Goal: Task Accomplishment & Management: Complete application form

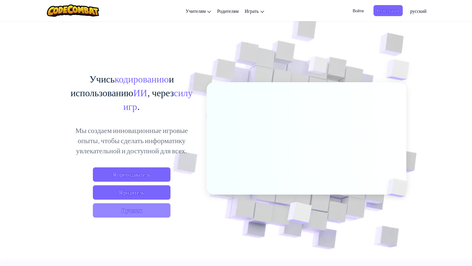
click at [149, 217] on span "Я ученик" at bounding box center [132, 210] width 78 height 14
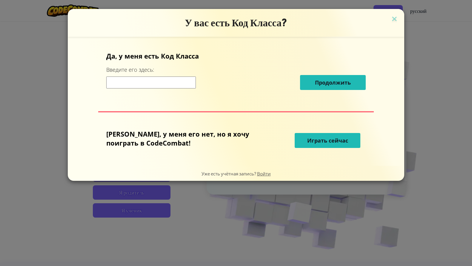
click at [175, 85] on input at bounding box center [151, 82] width 90 height 12
click at [307, 141] on span "Играть сейчас" at bounding box center [327, 140] width 41 height 7
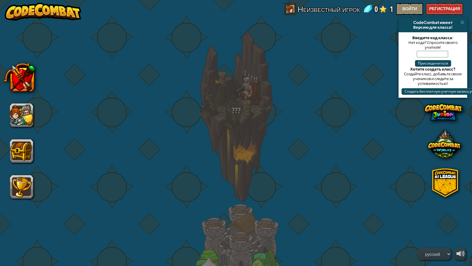
select select "ru"
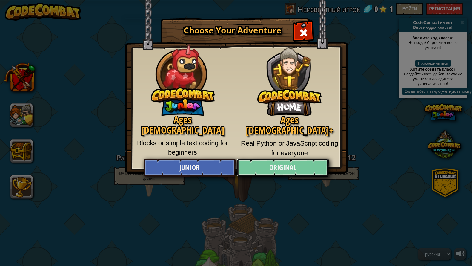
click at [293, 163] on link "Original" at bounding box center [283, 167] width 92 height 18
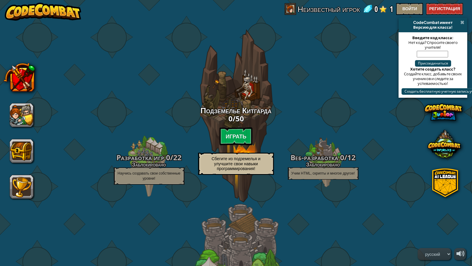
click at [461, 21] on span at bounding box center [462, 22] width 4 height 5
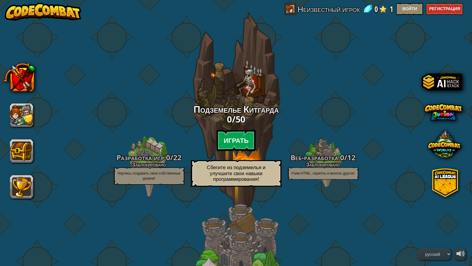
click at [236, 143] on btn "Играть" at bounding box center [235, 139] width 39 height 21
select select "ru"
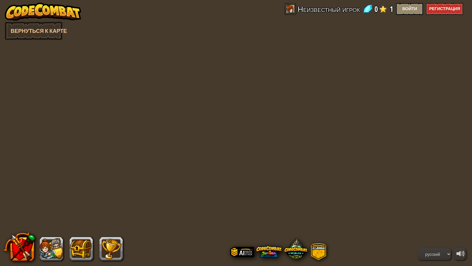
select select "ru"
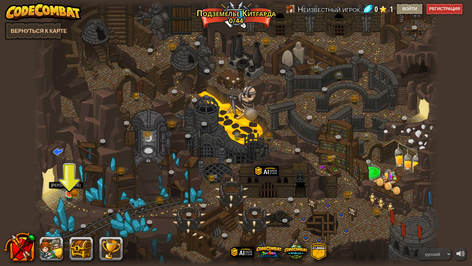
click at [75, 192] on img at bounding box center [69, 182] width 11 height 24
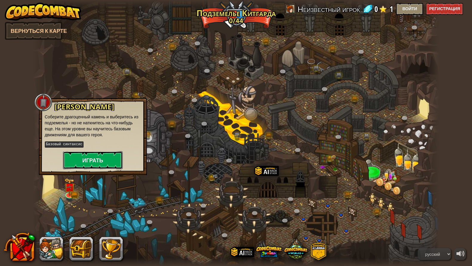
click at [107, 158] on button "Играть" at bounding box center [93, 160] width 60 height 18
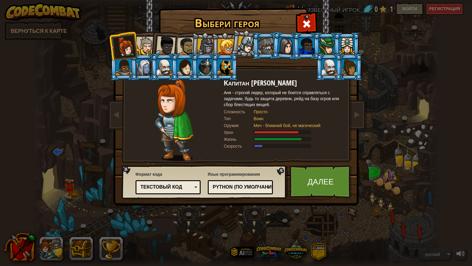
click at [147, 41] on div at bounding box center [145, 46] width 18 height 18
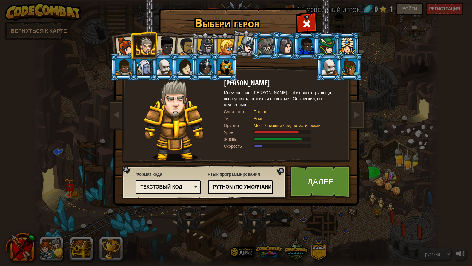
click at [135, 47] on li at bounding box center [143, 44] width 27 height 27
click at [130, 44] on li at bounding box center [143, 44] width 27 height 27
click at [114, 43] on li at bounding box center [123, 45] width 29 height 29
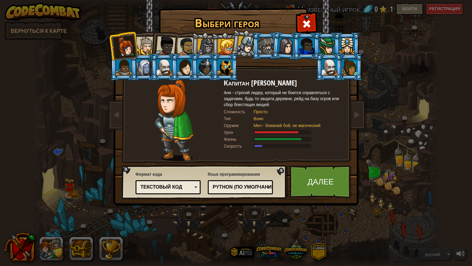
click at [165, 41] on div at bounding box center [166, 46] width 20 height 20
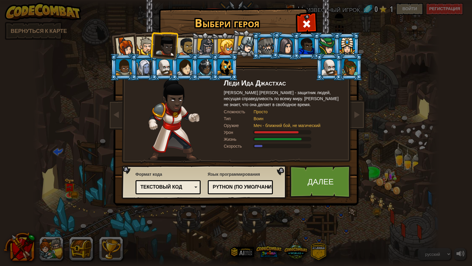
click at [181, 42] on div at bounding box center [186, 46] width 18 height 18
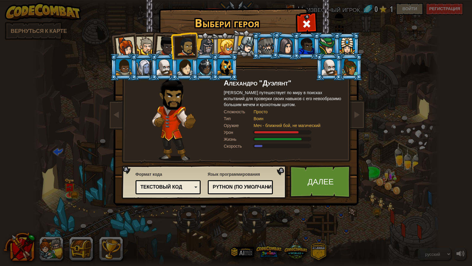
click at [209, 47] on div at bounding box center [205, 46] width 17 height 17
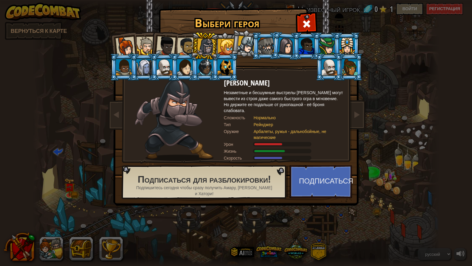
click at [184, 44] on div at bounding box center [186, 46] width 18 height 18
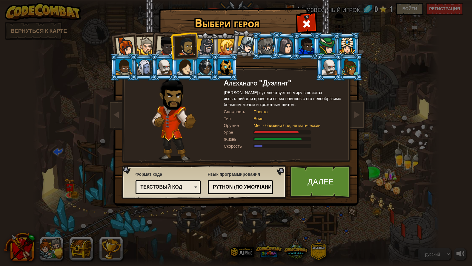
click at [153, 44] on li at bounding box center [163, 44] width 29 height 29
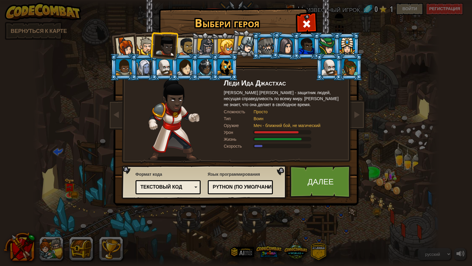
click at [239, 189] on div "Python (По умолчанию)" at bounding box center [239, 186] width 52 height 7
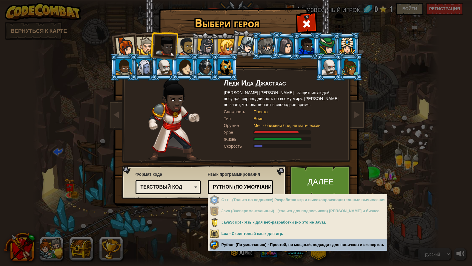
click at [265, 243] on div "Выбери героя 0 Капитан [PERSON_NAME] - строгий лидер, который не боится справля…" at bounding box center [236, 133] width 472 height 266
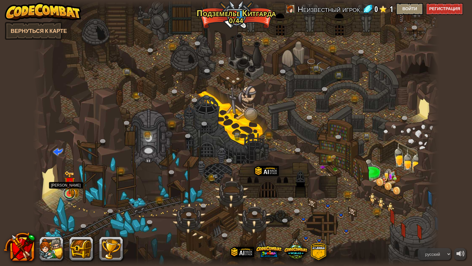
click at [73, 196] on link at bounding box center [69, 193] width 12 height 12
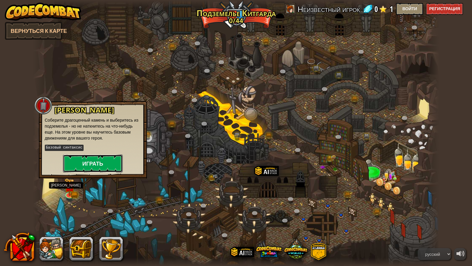
click at [99, 166] on button "Играть" at bounding box center [93, 163] width 60 height 18
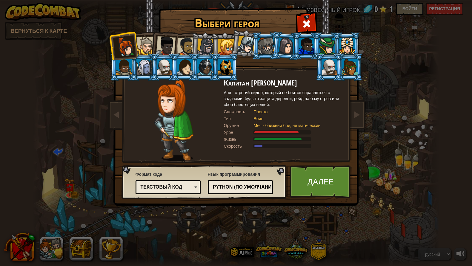
click at [145, 44] on div at bounding box center [145, 46] width 18 height 18
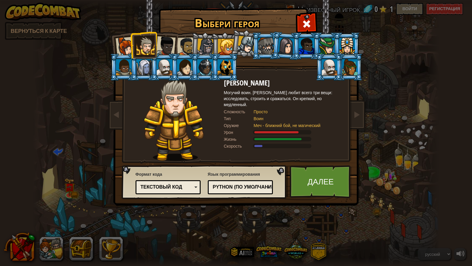
click at [333, 67] on div at bounding box center [330, 67] width 16 height 16
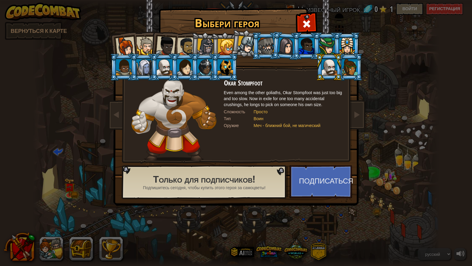
click at [251, 47] on div at bounding box center [246, 45] width 18 height 18
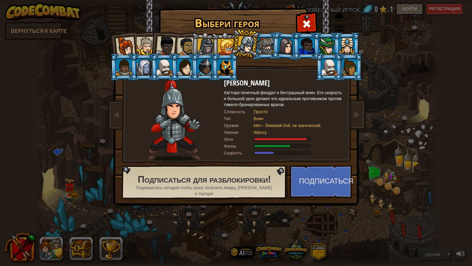
click at [148, 46] on div at bounding box center [145, 46] width 18 height 18
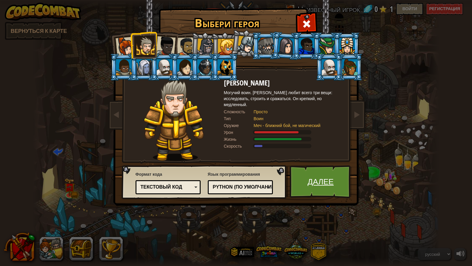
click at [317, 176] on link "Далее" at bounding box center [320, 181] width 62 height 33
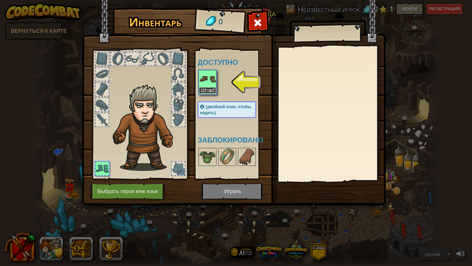
click at [208, 89] on button "Надеть" at bounding box center [207, 90] width 17 height 6
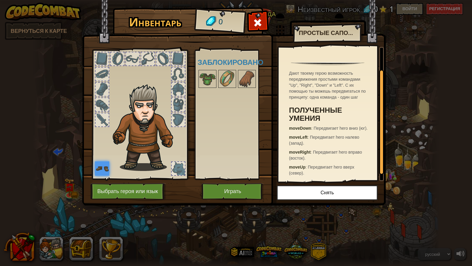
scroll to position [40, 0]
click at [212, 81] on img at bounding box center [207, 78] width 17 height 17
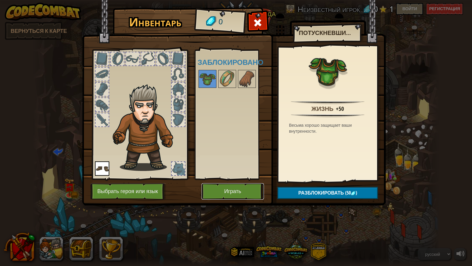
click at [233, 195] on button "Играть" at bounding box center [232, 191] width 62 height 16
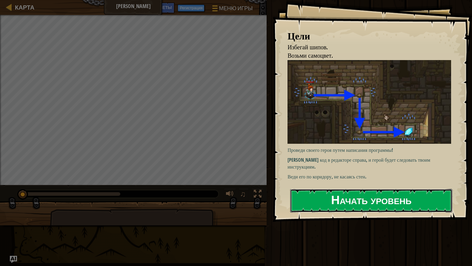
click at [357, 205] on button "Начать уровень" at bounding box center [371, 201] width 162 height 24
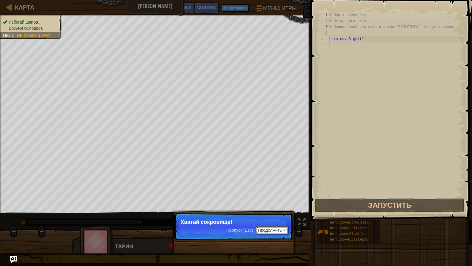
click at [270, 228] on button "Продолжить" at bounding box center [272, 230] width 32 height 8
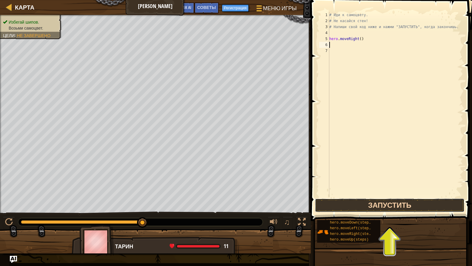
click at [383, 206] on button "Запустить" at bounding box center [389, 205] width 149 height 14
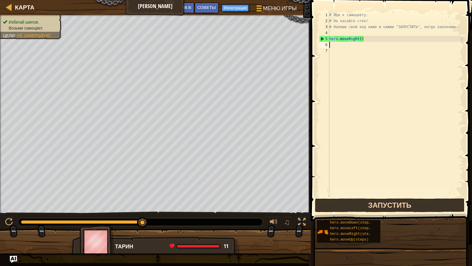
type textarea "he"
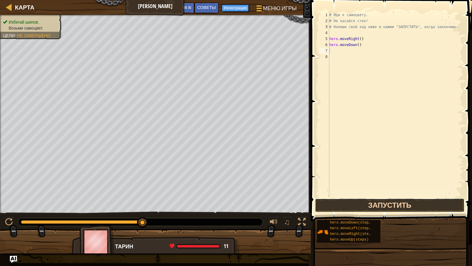
click at [410, 207] on button "Запустить" at bounding box center [389, 205] width 149 height 14
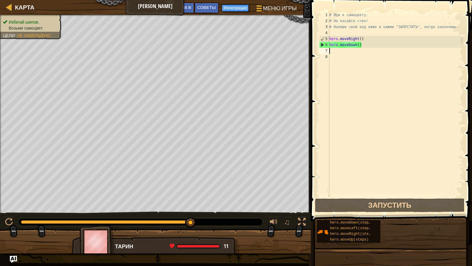
click at [390, 113] on div "# Иди к самоцвету. # Не касайся стен! # Напиши свой код ниже и нажми "ЗАПУСТИТЬ…" at bounding box center [395, 110] width 135 height 197
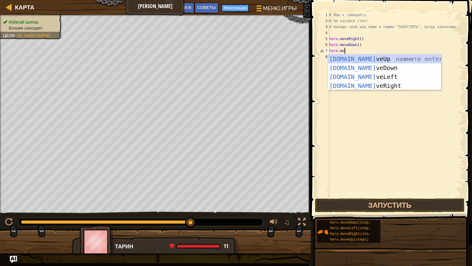
scroll to position [3, 1]
type textarea "hero.move"
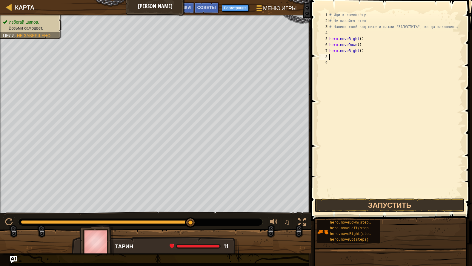
scroll to position [0, 0]
click at [407, 203] on button "Запустить" at bounding box center [389, 205] width 149 height 14
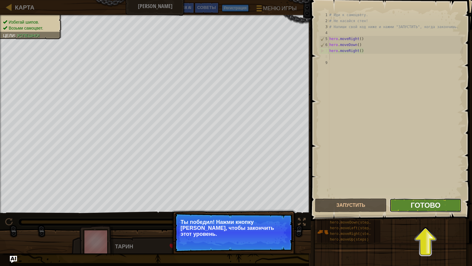
click at [439, 203] on span "Готово" at bounding box center [425, 205] width 30 height 10
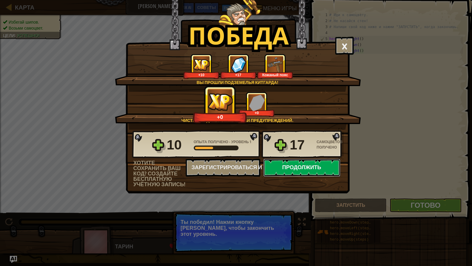
click at [300, 169] on button "Продолжить" at bounding box center [301, 167] width 77 height 18
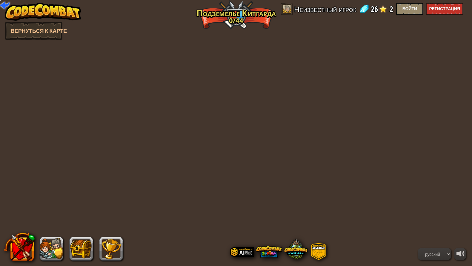
select select "ru"
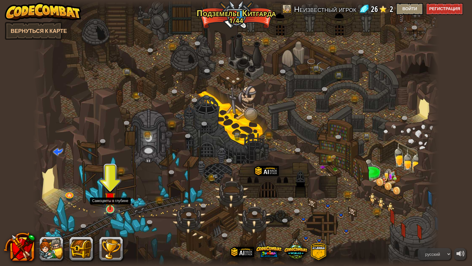
click at [111, 206] on img at bounding box center [110, 197] width 11 height 25
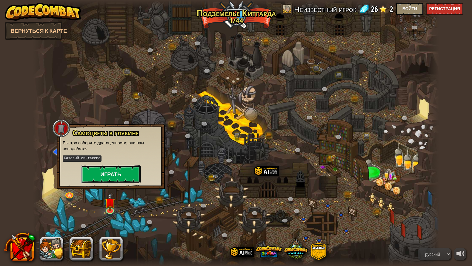
click at [112, 177] on button "Играть" at bounding box center [111, 174] width 60 height 18
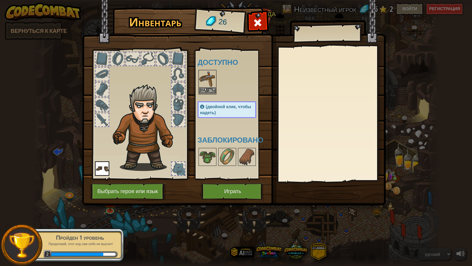
click at [204, 84] on img at bounding box center [207, 78] width 17 height 17
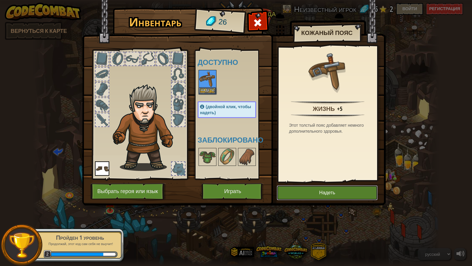
click at [349, 192] on button "Надеть" at bounding box center [327, 192] width 101 height 15
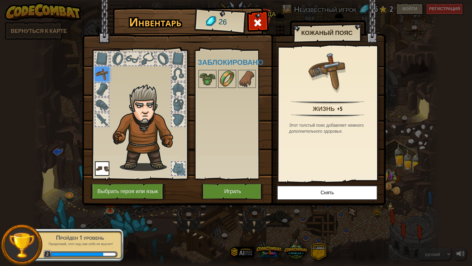
click at [219, 79] on img at bounding box center [227, 78] width 17 height 17
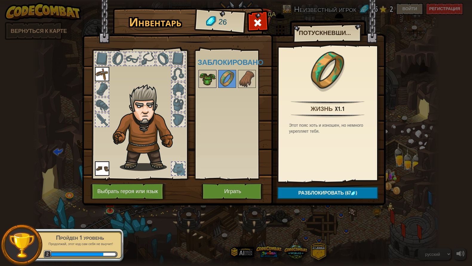
click at [214, 79] on img at bounding box center [207, 78] width 17 height 17
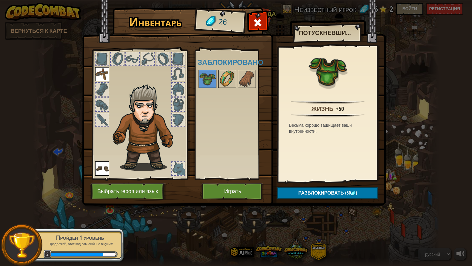
click at [226, 77] on img at bounding box center [227, 78] width 17 height 17
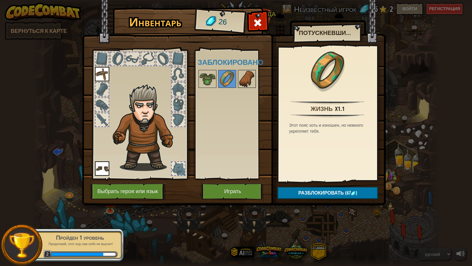
click at [240, 77] on img at bounding box center [246, 78] width 17 height 17
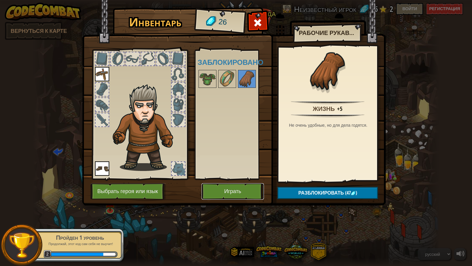
click at [240, 190] on button "Играть" at bounding box center [232, 191] width 62 height 16
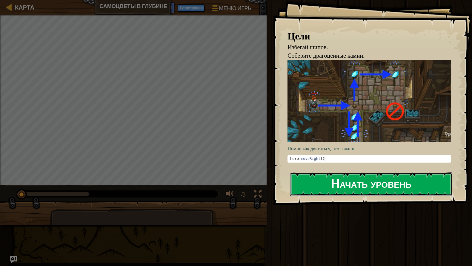
click at [349, 178] on button "Начать уровень" at bounding box center [371, 184] width 162 height 24
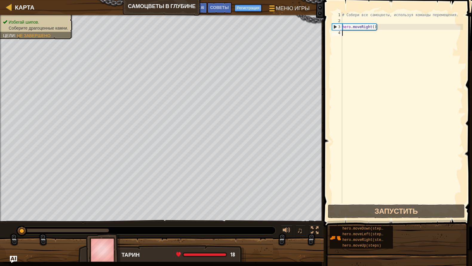
type textarea "mo"
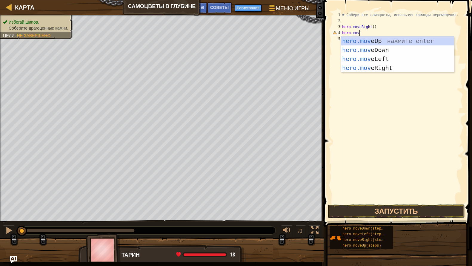
scroll to position [3, 1]
type textarea "hero.moved"
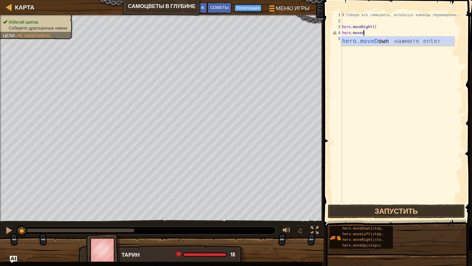
scroll to position [0, 0]
type textarea "hero.movedow"
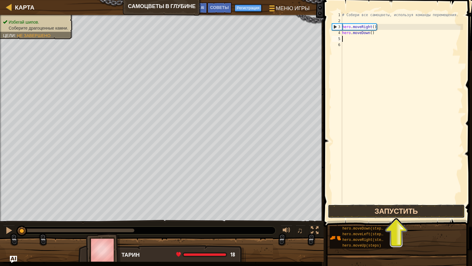
click at [414, 208] on button "Запустить" at bounding box center [396, 211] width 137 height 14
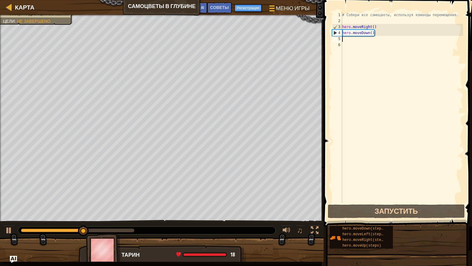
click at [403, 97] on div "# Собери все самоцветы, используя команды перемещения. hero . moveRight ( ) her…" at bounding box center [402, 113] width 122 height 203
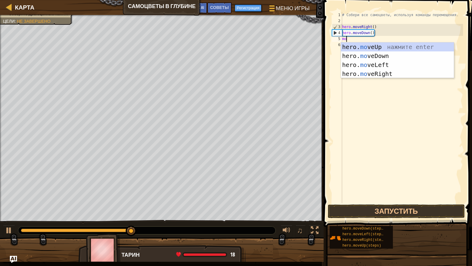
type textarea "mo"
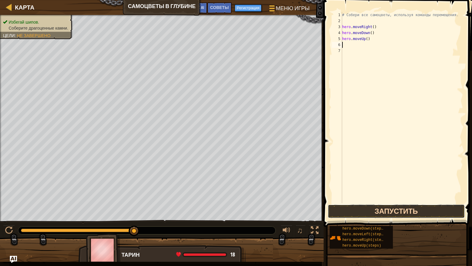
click at [388, 207] on button "Запустить" at bounding box center [396, 211] width 137 height 14
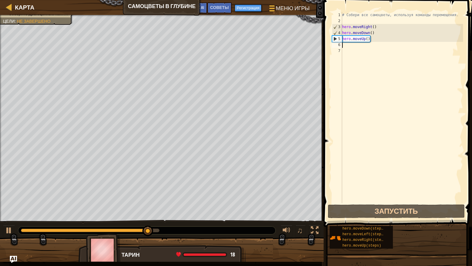
type textarea "u"
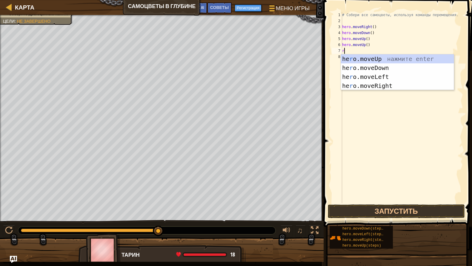
scroll to position [3, 0]
type textarea "rig"
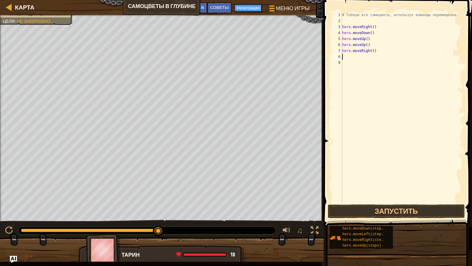
scroll to position [0, 0]
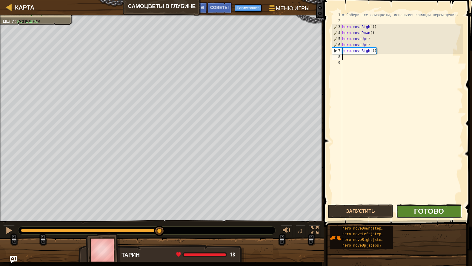
click at [424, 209] on span "Готово" at bounding box center [429, 211] width 30 height 10
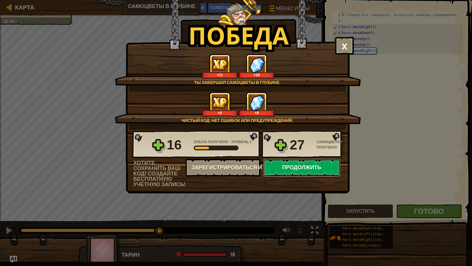
click at [295, 169] on button "Продолжить" at bounding box center [301, 167] width 77 height 18
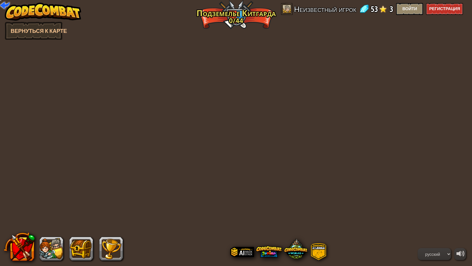
select select "ru"
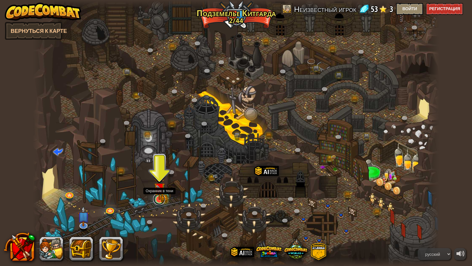
click at [162, 201] on link at bounding box center [159, 199] width 12 height 12
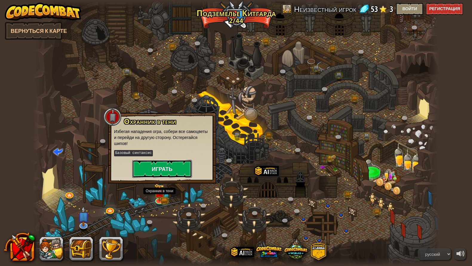
click at [163, 164] on button "Играть" at bounding box center [162, 169] width 60 height 18
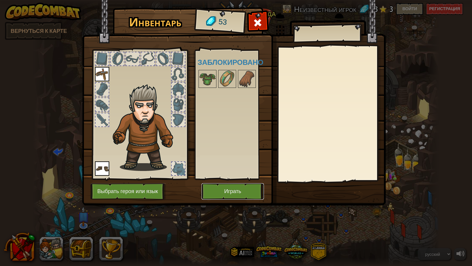
click at [224, 194] on button "Играть" at bounding box center [232, 191] width 62 height 16
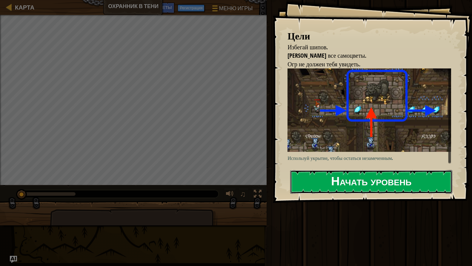
click at [359, 182] on button "Начать уровень" at bounding box center [371, 182] width 162 height 24
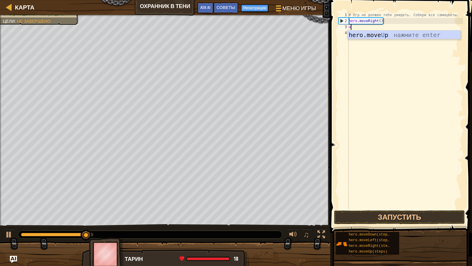
type textarea "up"
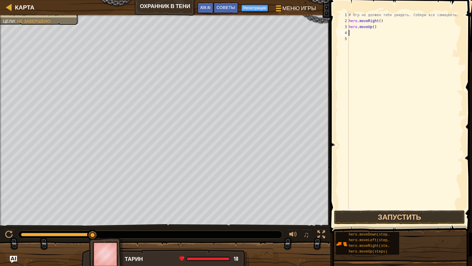
scroll to position [3, 0]
type textarea "rig"
type textarea "dow"
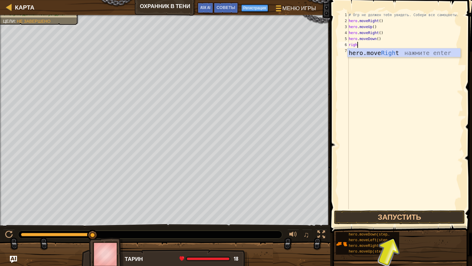
type textarea "right"
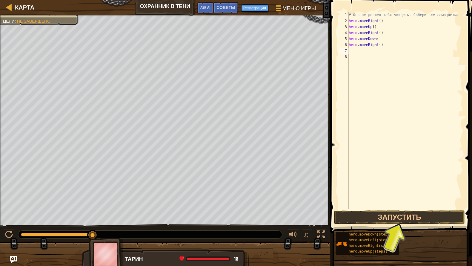
scroll to position [0, 0]
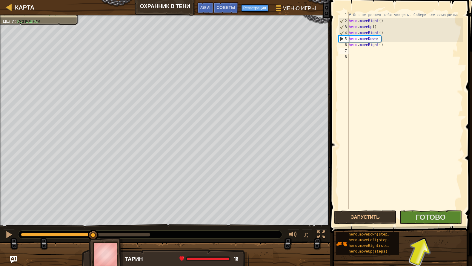
click at [431, 209] on span at bounding box center [401, 108] width 146 height 250
click at [428, 214] on span "Готово" at bounding box center [430, 217] width 30 height 10
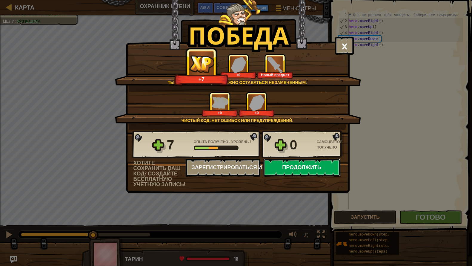
click at [292, 169] on button "Продолжить" at bounding box center [301, 167] width 77 height 18
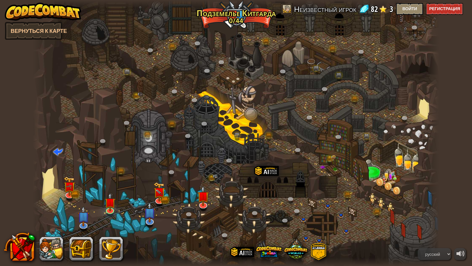
select select "ru"
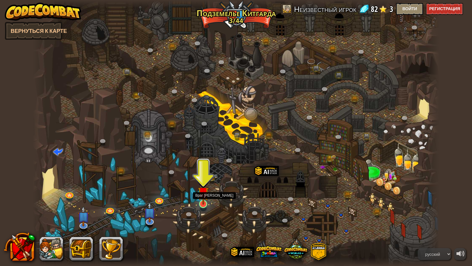
drag, startPoint x: 208, startPoint y: 197, endPoint x: 208, endPoint y: 201, distance: 3.9
click at [208, 199] on img at bounding box center [203, 192] width 11 height 25
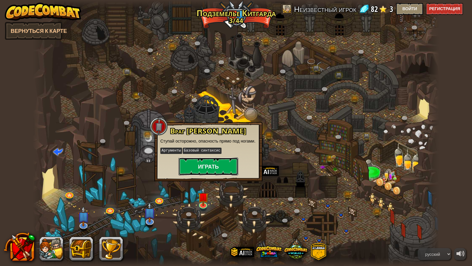
click at [203, 166] on button "Играть" at bounding box center [208, 166] width 60 height 18
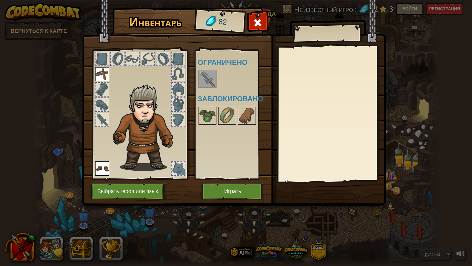
click at [212, 79] on img at bounding box center [207, 78] width 17 height 17
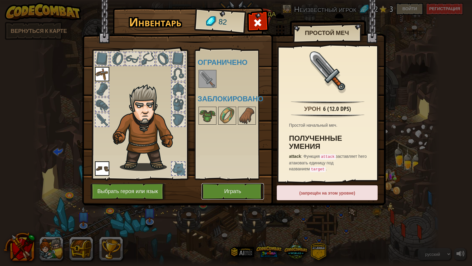
click at [232, 191] on button "Играть" at bounding box center [232, 191] width 62 height 16
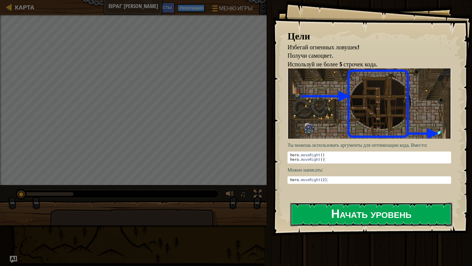
click at [340, 212] on button "Начать уровень" at bounding box center [371, 214] width 162 height 24
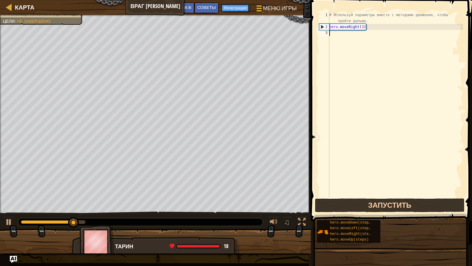
type textarea "up"
type textarea "ri"
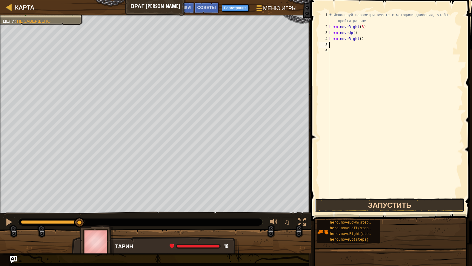
click at [410, 207] on button "Запустить" at bounding box center [389, 205] width 149 height 14
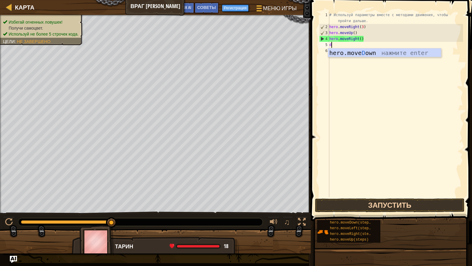
scroll to position [3, 0]
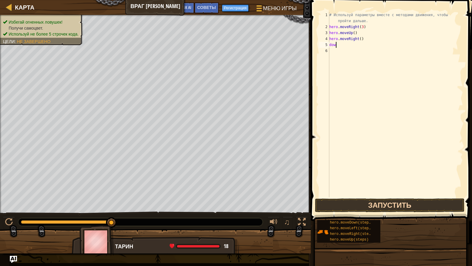
type textarea "down"
click at [379, 204] on button "Запустить" at bounding box center [389, 205] width 149 height 14
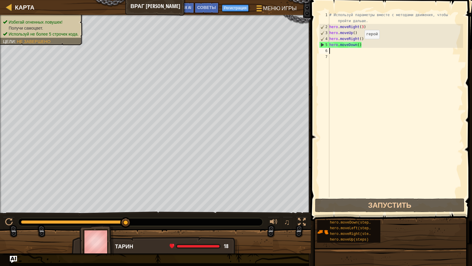
click at [360, 44] on div "# Используй параметры вместе с методами движения, чтобы пройти дальше. hero . m…" at bounding box center [395, 113] width 135 height 203
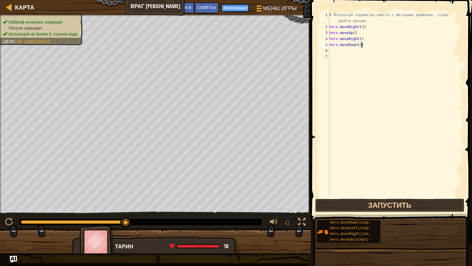
click at [394, 201] on button "Запустить" at bounding box center [389, 205] width 149 height 14
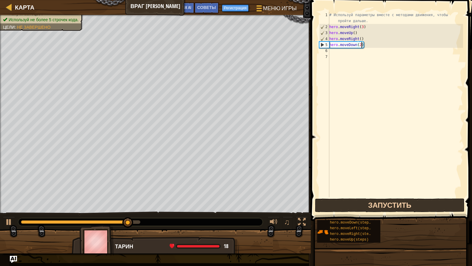
type textarea "hero.moveDown()"
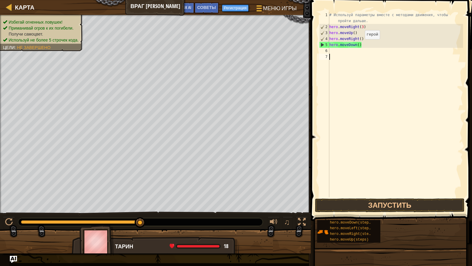
click at [359, 45] on div "# Используй параметры вместе с методами движения, чтобы пройти дальше. hero . m…" at bounding box center [395, 113] width 135 height 203
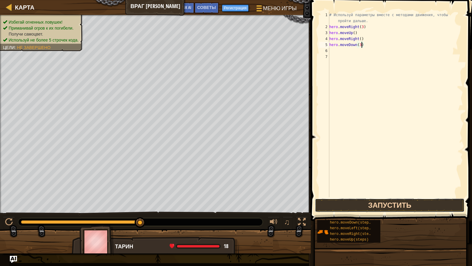
click at [382, 200] on button "Запустить" at bounding box center [389, 205] width 149 height 14
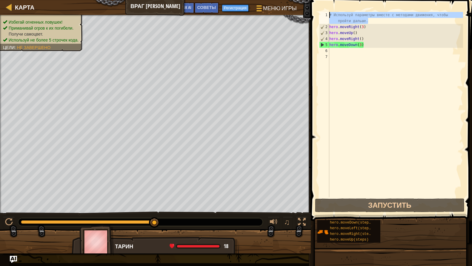
drag, startPoint x: 370, startPoint y: 21, endPoint x: 320, endPoint y: 14, distance: 50.3
click at [328, 14] on div "# Используй параметры вместе с методами движения, чтобы пройти дальше. hero . m…" at bounding box center [395, 104] width 135 height 185
type textarea "# Используй параметры вместе с методами движения, чтобы пройти дальше."
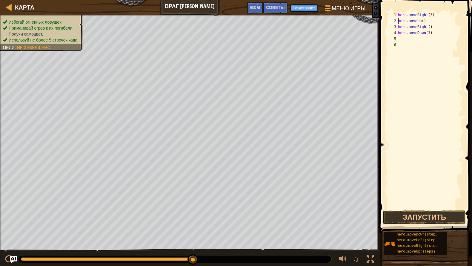
type textarea "hero.moveDown(3)"
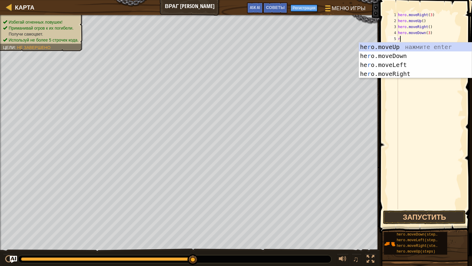
scroll to position [3, 0]
type textarea "rig"
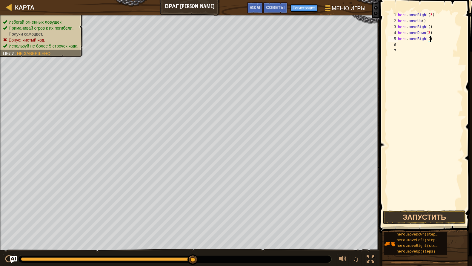
scroll to position [3, 3]
type textarea "hero.moveRight(2)"
click at [425, 218] on button "Запустить" at bounding box center [424, 217] width 83 height 14
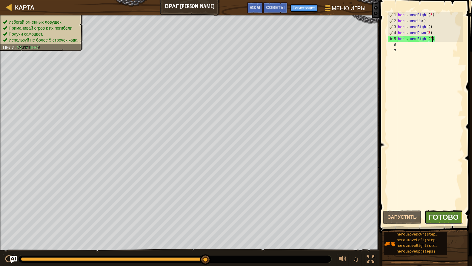
click at [440, 219] on span "Готово" at bounding box center [443, 217] width 30 height 10
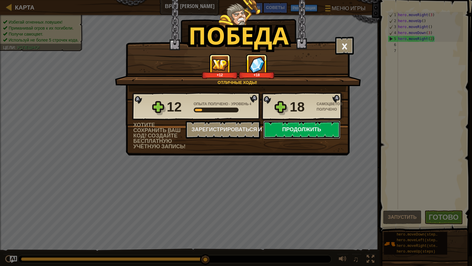
click at [322, 129] on button "Продолжить" at bounding box center [301, 130] width 77 height 18
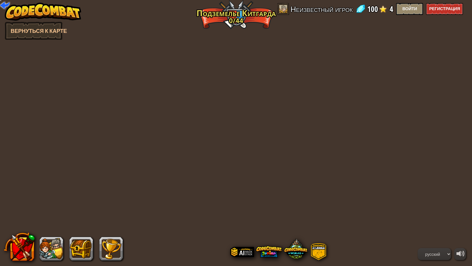
select select "ru"
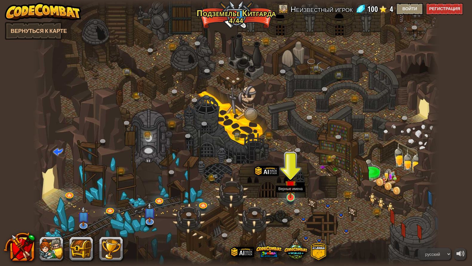
click at [291, 197] on img at bounding box center [290, 185] width 11 height 25
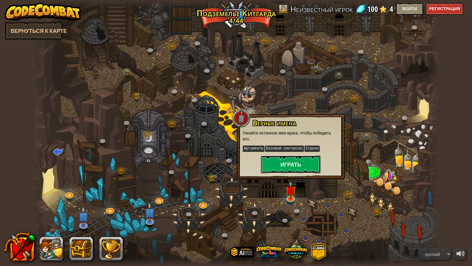
click at [289, 166] on button "Играть" at bounding box center [291, 164] width 60 height 18
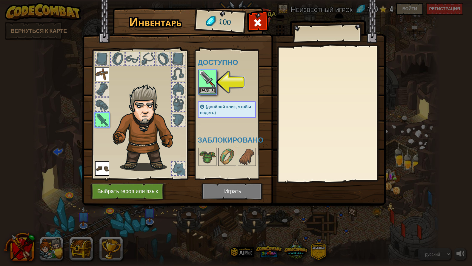
click at [210, 87] on img at bounding box center [207, 78] width 17 height 17
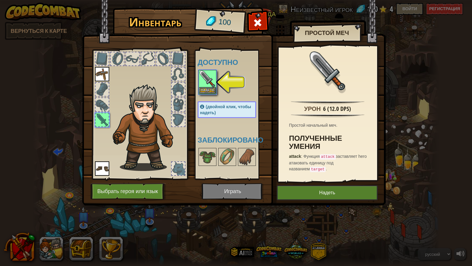
click at [206, 87] on img at bounding box center [207, 78] width 17 height 17
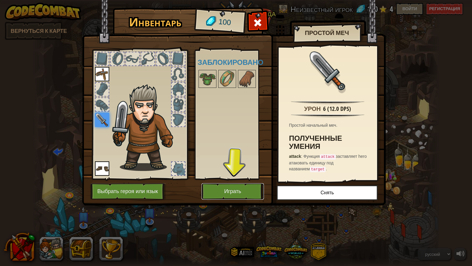
click at [235, 194] on button "Играть" at bounding box center [232, 191] width 62 height 16
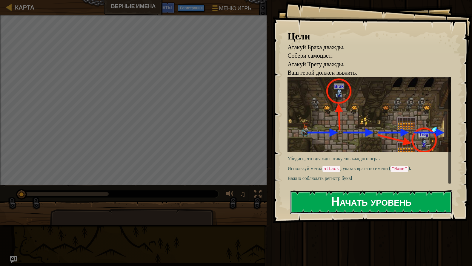
click at [385, 206] on button "Начать уровень" at bounding box center [371, 202] width 162 height 24
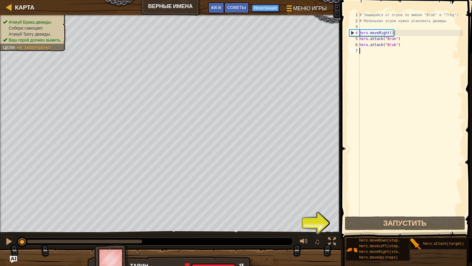
click at [367, 231] on span at bounding box center [407, 111] width 136 height 256
click at [367, 227] on button "Запустить" at bounding box center [405, 223] width 120 height 14
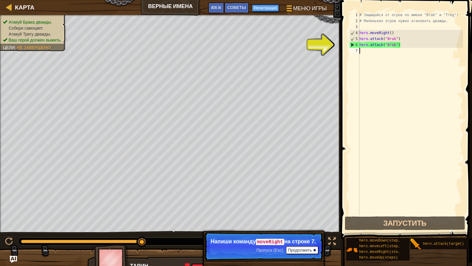
scroll to position [3, 0]
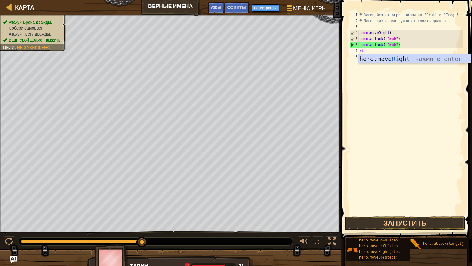
type textarea "rig"
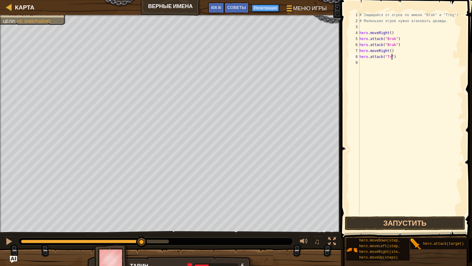
scroll to position [3, 3]
type textarea "hero.attack("Treg")"
type textarea "h"
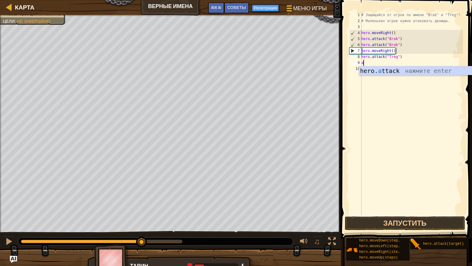
scroll to position [3, 0]
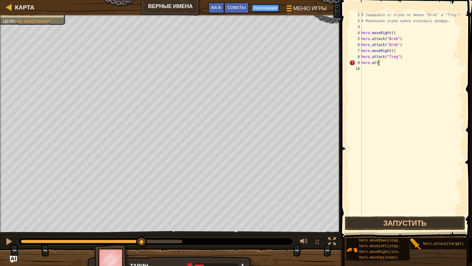
type textarea "h"
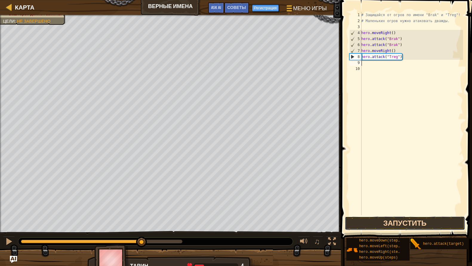
click at [386, 226] on button "Запустить" at bounding box center [405, 223] width 120 height 14
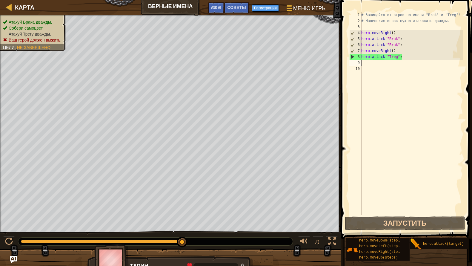
click at [380, 66] on div "# Защищайся от огров по имени "Brak" и "Treg"! # Маленьких огров нужно атаковат…" at bounding box center [411, 119] width 103 height 215
click at [380, 63] on div "# Защищайся от огров по имени "Brak" и "Treg"! # Маленьких огров нужно атаковат…" at bounding box center [411, 119] width 103 height 215
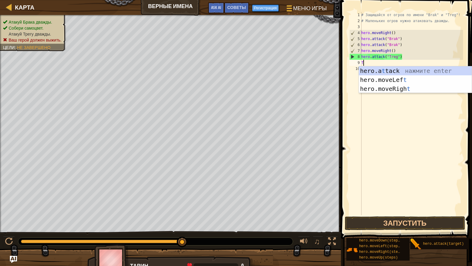
scroll to position [3, 0]
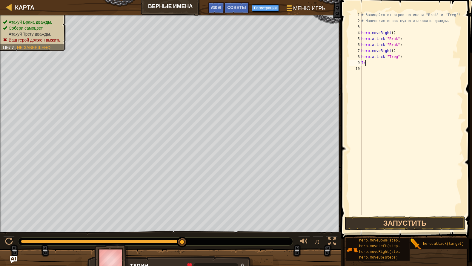
type textarea "T"
type textarea "hero.attack("Treg")"
click at [403, 217] on button "Запустить" at bounding box center [405, 223] width 120 height 14
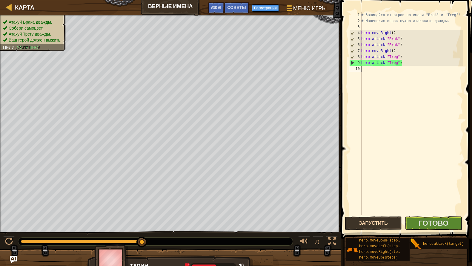
scroll to position [3, 0]
type textarea "rig"
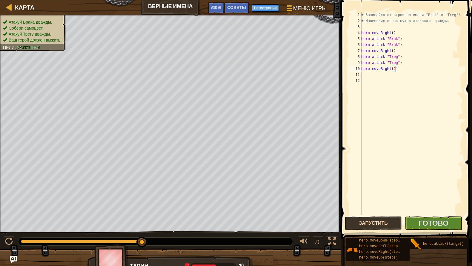
scroll to position [3, 3]
type textarea "hero.moveRight(2)"
click at [437, 227] on span "Готово" at bounding box center [433, 223] width 30 height 10
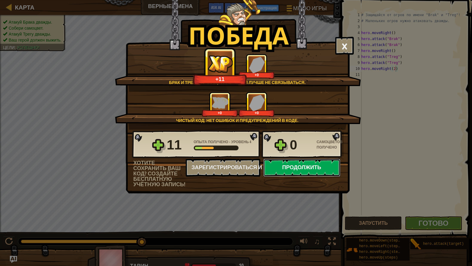
click at [300, 167] on button "Продолжить" at bounding box center [301, 167] width 77 height 18
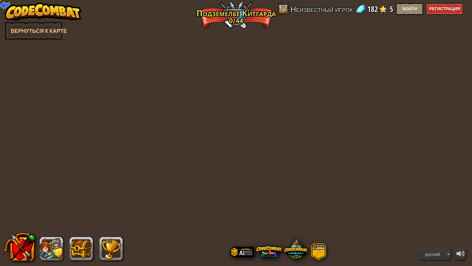
select select "ru"
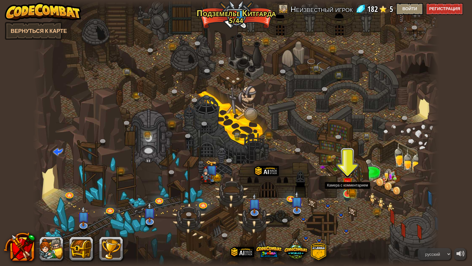
click at [344, 193] on img at bounding box center [347, 183] width 11 height 24
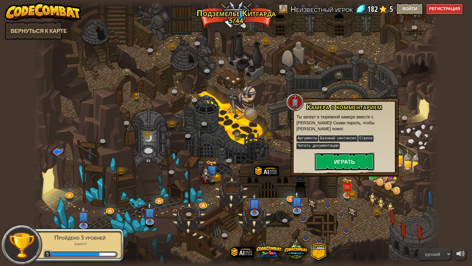
click at [341, 163] on button "Играть" at bounding box center [344, 161] width 60 height 18
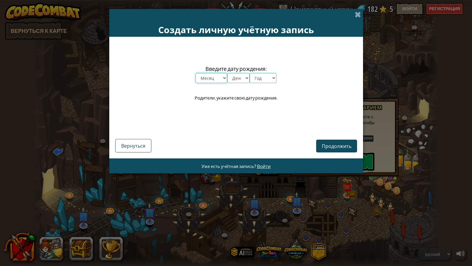
select select "7"
click option "июль" at bounding box center [0, 0] width 0 height 0
select select "9"
click option "9" at bounding box center [0, 0] width 0 height 0
select select "2000"
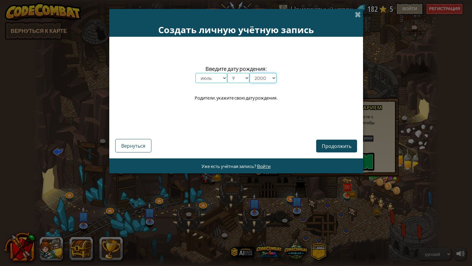
click option "2000" at bounding box center [0, 0] width 0 height 0
click at [354, 149] on button "Продолжить" at bounding box center [336, 145] width 41 height 13
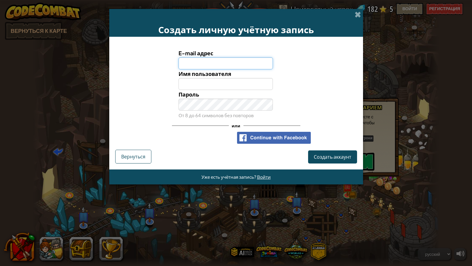
click at [197, 64] on input "E-mail адрес" at bounding box center [225, 63] width 94 height 12
type input "[EMAIL_ADDRESS][DOMAIN_NAME]"
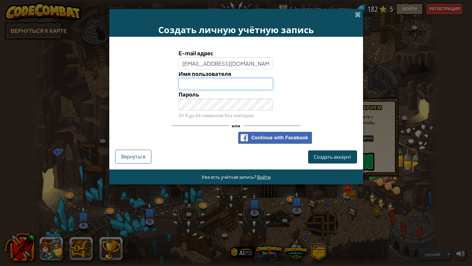
click at [188, 82] on input "Имя пользователя" at bounding box center [225, 84] width 94 height 12
click at [219, 111] on div "Пароль От 8 до 64 символов без повторов" at bounding box center [225, 105] width 103 height 30
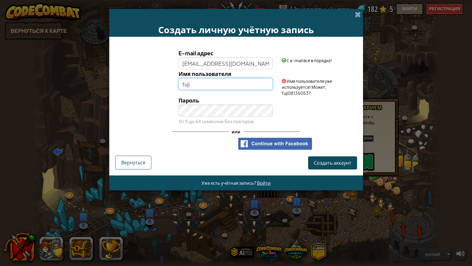
click at [244, 87] on input "fuji" at bounding box center [225, 84] width 94 height 12
type input "fujimiya"
click at [320, 112] on div "Пароль От 8 до 64 символов без повторов" at bounding box center [236, 111] width 248 height 30
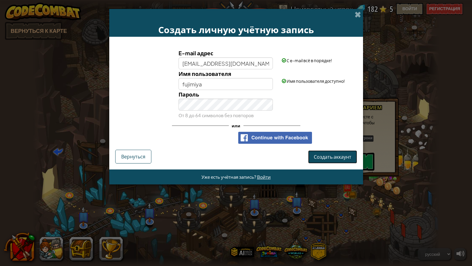
click at [335, 156] on span "Создать аккаунт" at bounding box center [333, 156] width 38 height 6
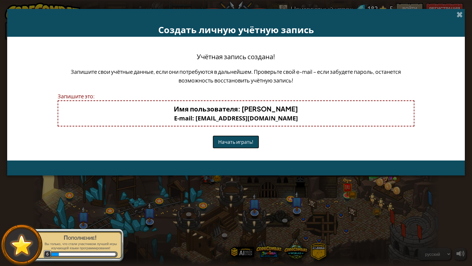
click at [230, 144] on button "Начать играть!" at bounding box center [235, 141] width 47 height 13
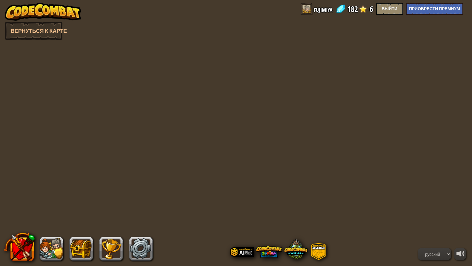
select select "ru"
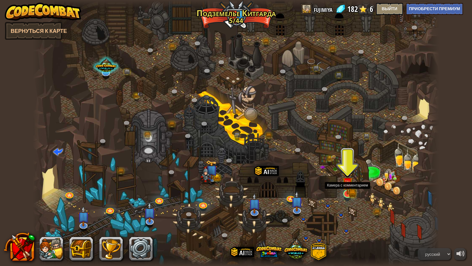
click at [344, 191] on img at bounding box center [347, 183] width 11 height 24
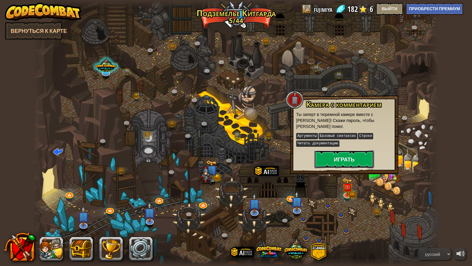
click at [343, 158] on button "Играть" at bounding box center [344, 159] width 60 height 18
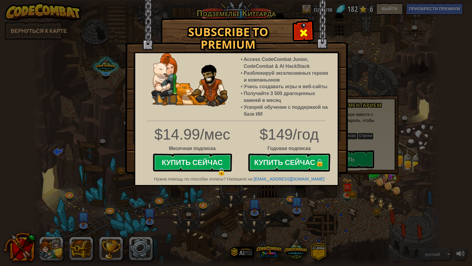
click at [302, 27] on div at bounding box center [303, 32] width 19 height 19
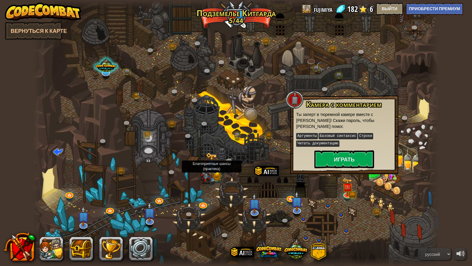
click at [212, 178] on img at bounding box center [212, 165] width 12 height 26
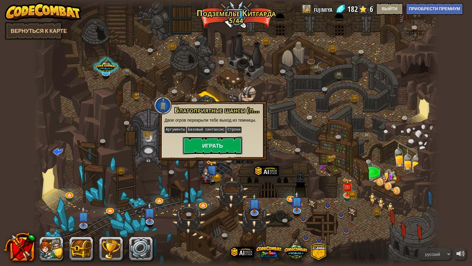
click at [211, 148] on button "Играть" at bounding box center [213, 145] width 60 height 18
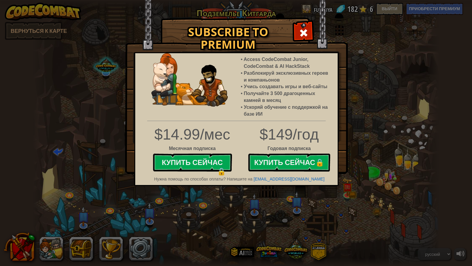
click at [300, 44] on img at bounding box center [236, 87] width 223 height 174
click at [303, 34] on span at bounding box center [304, 33] width 10 height 10
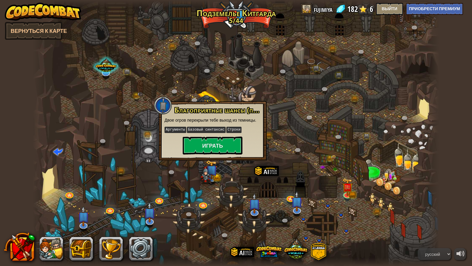
click at [316, 147] on div at bounding box center [236, 133] width 406 height 266
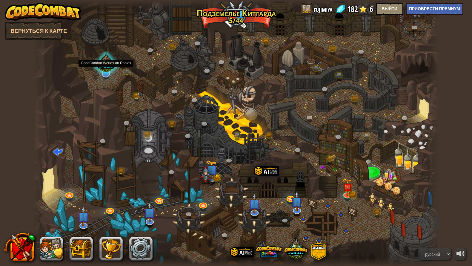
click at [110, 73] on div at bounding box center [106, 64] width 28 height 27
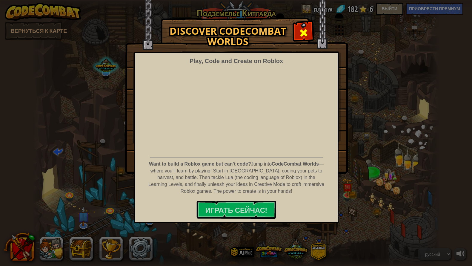
click at [298, 28] on div at bounding box center [303, 32] width 19 height 19
